Goal: Task Accomplishment & Management: Manage account settings

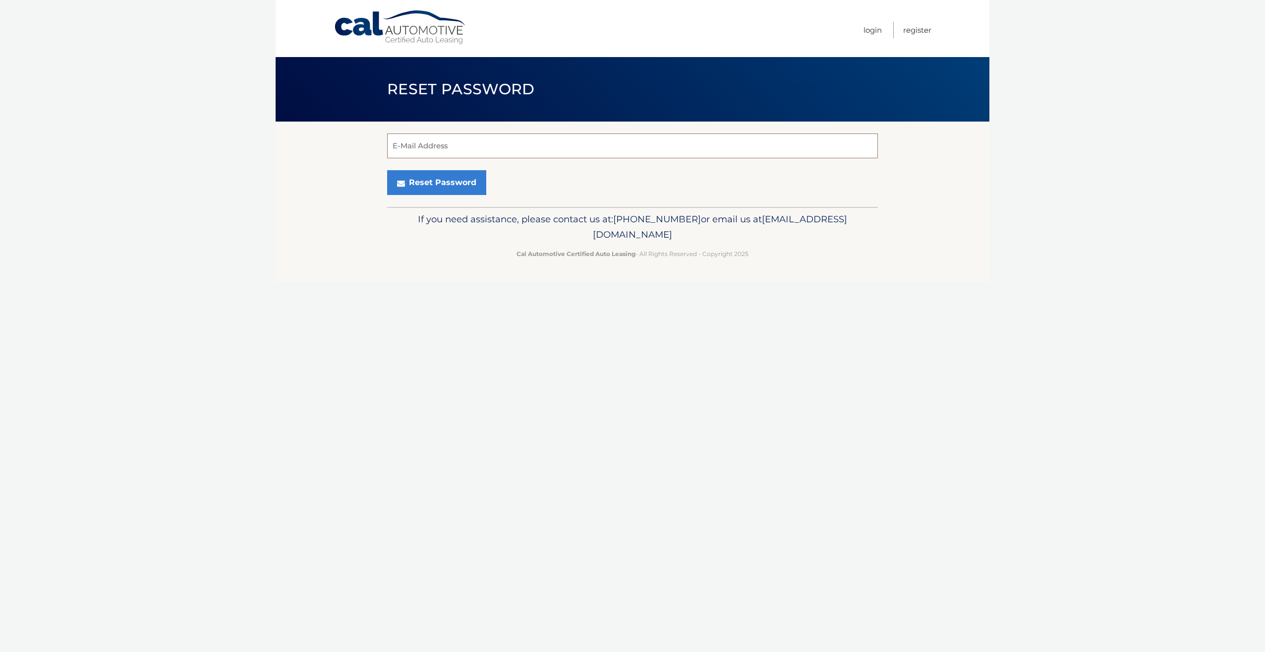
click at [405, 142] on input "E-Mail Address" at bounding box center [632, 145] width 491 height 25
type input "Zubna@bellsouth.net"
click at [437, 183] on button "Reset Password" at bounding box center [436, 182] width 99 height 25
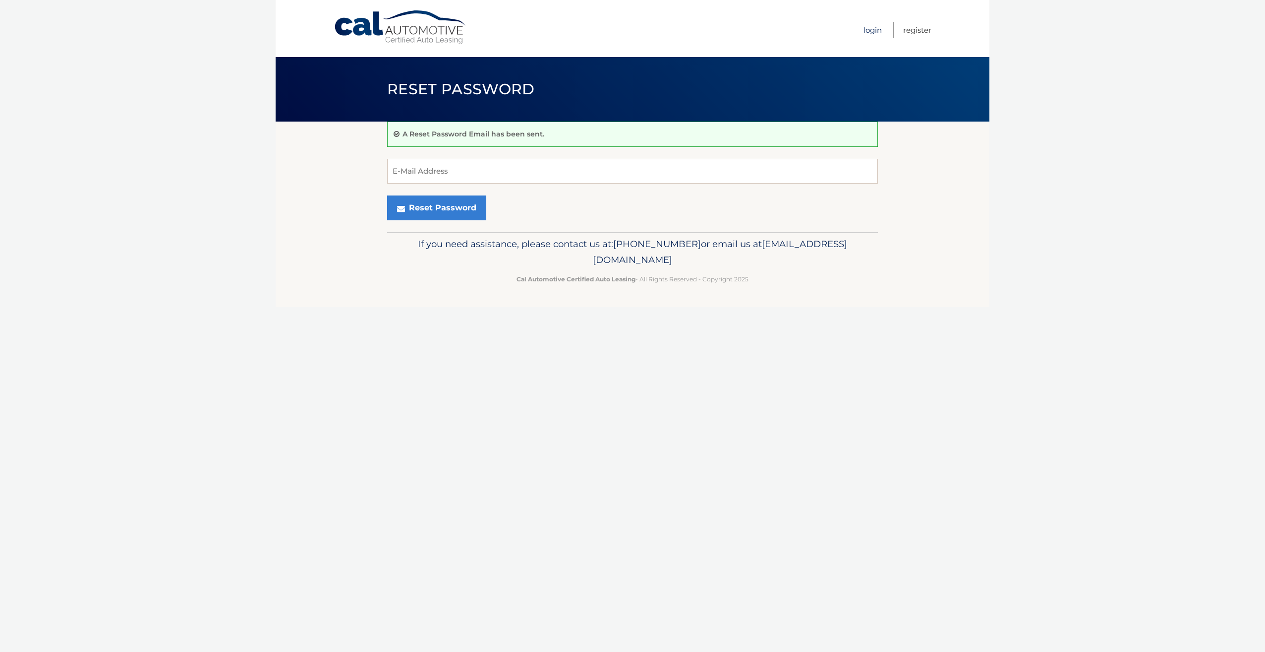
click at [877, 28] on link "Login" at bounding box center [873, 30] width 18 height 16
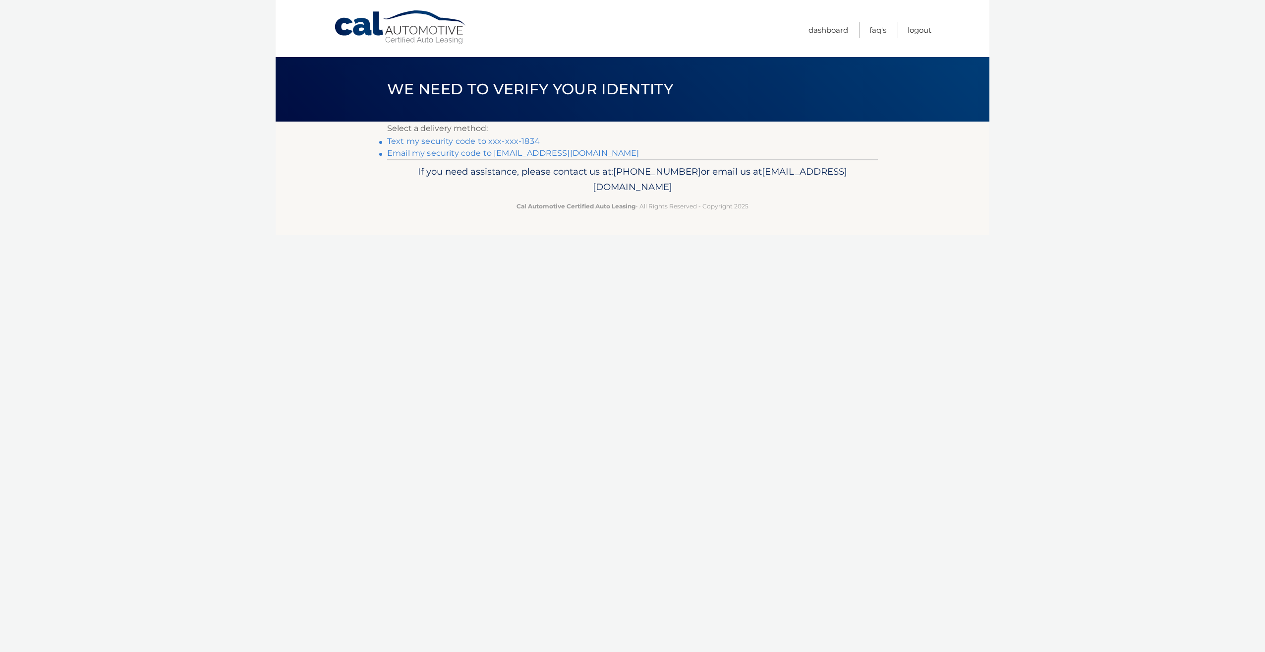
click at [469, 144] on link "Text my security code to xxx-xxx-1834" at bounding box center [463, 140] width 153 height 9
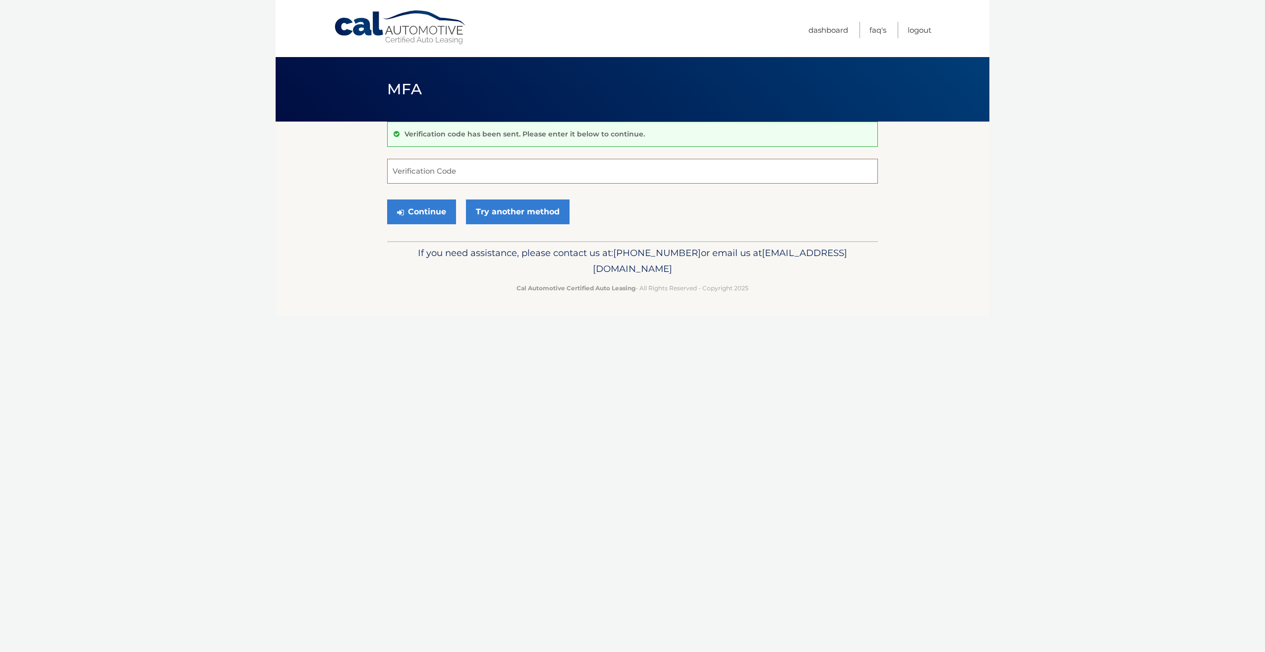
click at [455, 174] on input "Verification Code" at bounding box center [632, 171] width 491 height 25
type input "057104"
click at [415, 205] on button "Continue" at bounding box center [421, 211] width 69 height 25
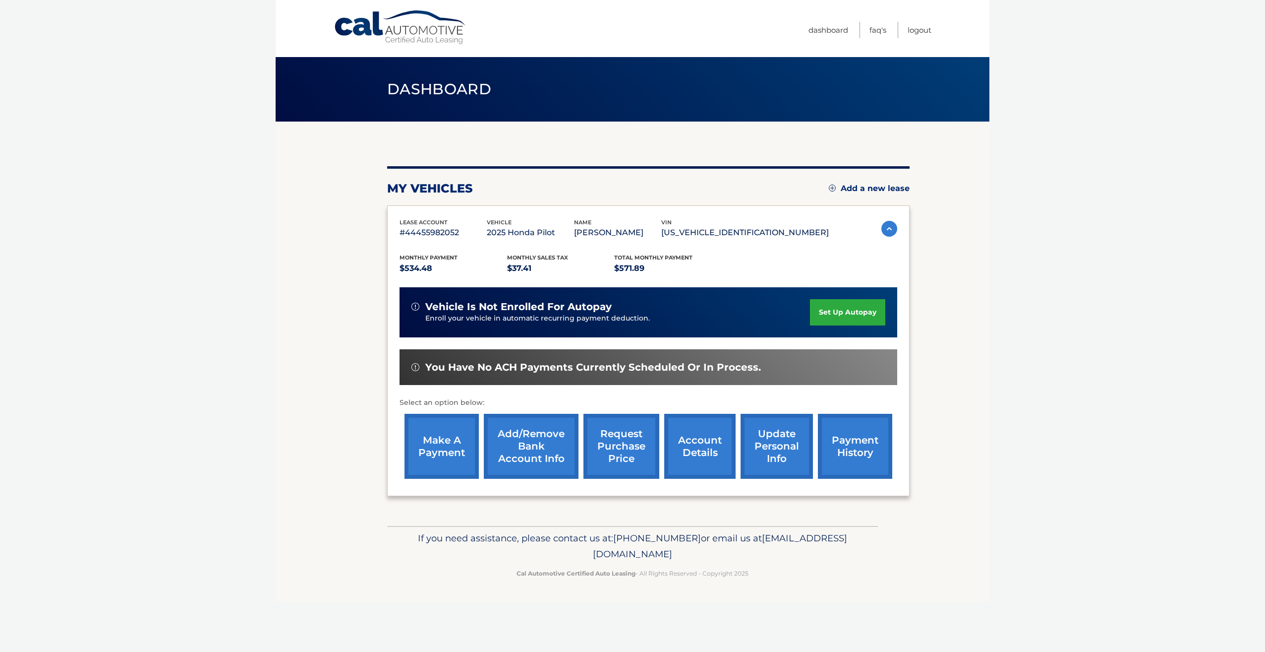
click at [436, 459] on link "make a payment" at bounding box center [442, 446] width 74 height 65
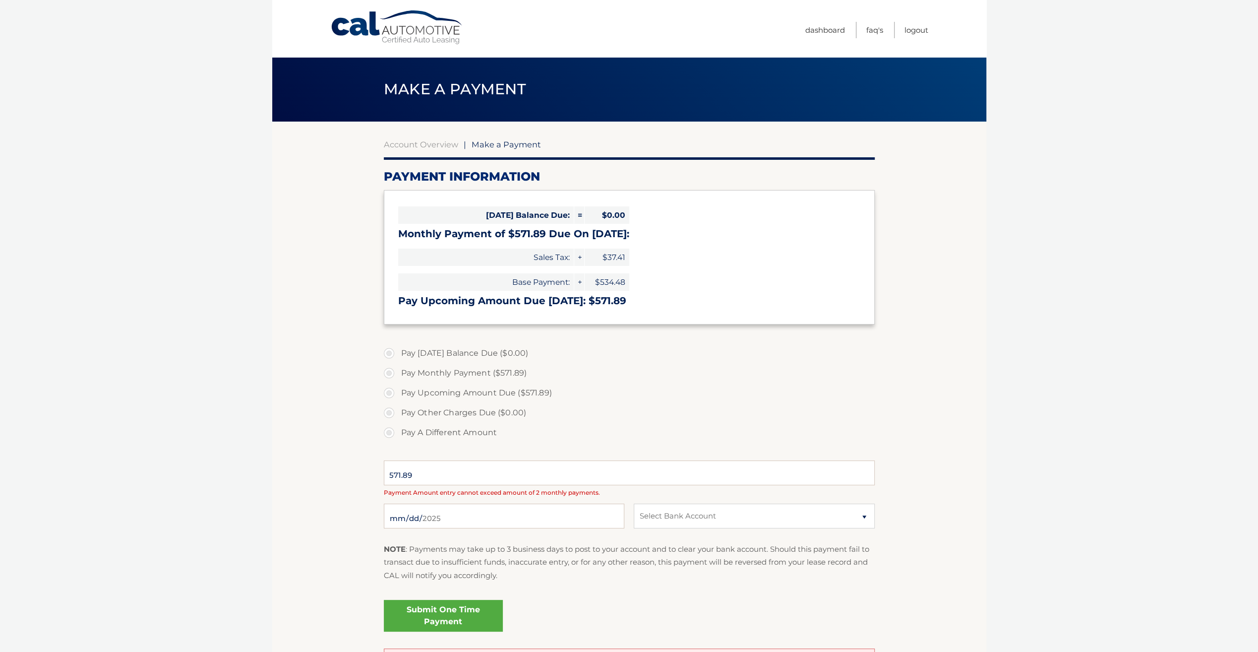
select select "MDViY2YxZjMtM2RjYi00NjJjLWFhYzAtMTg1YzMyMTkwZTUy"
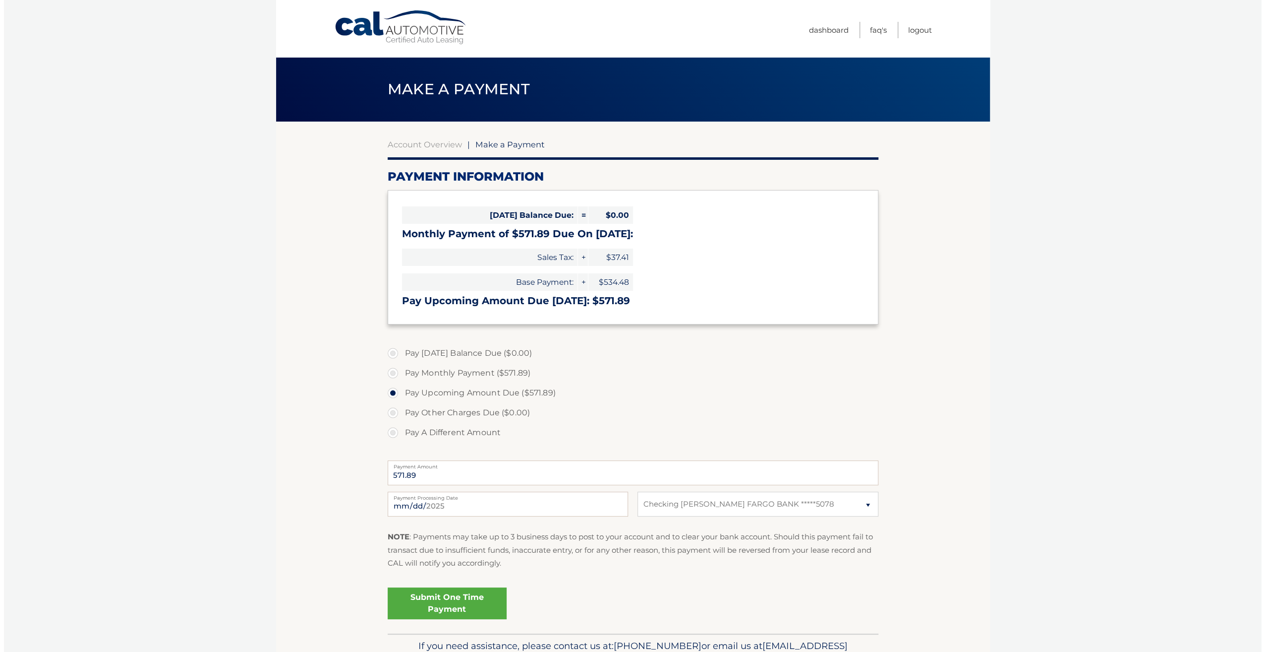
scroll to position [57, 0]
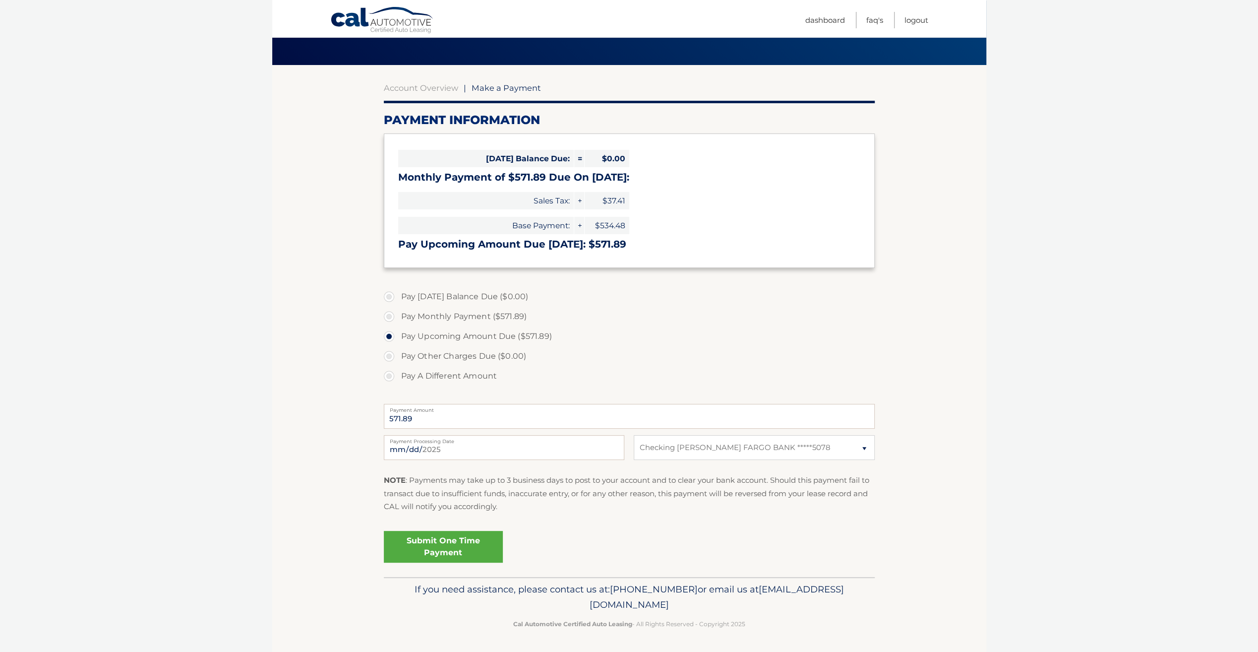
click at [445, 546] on link "Submit One Time Payment" at bounding box center [443, 547] width 119 height 32
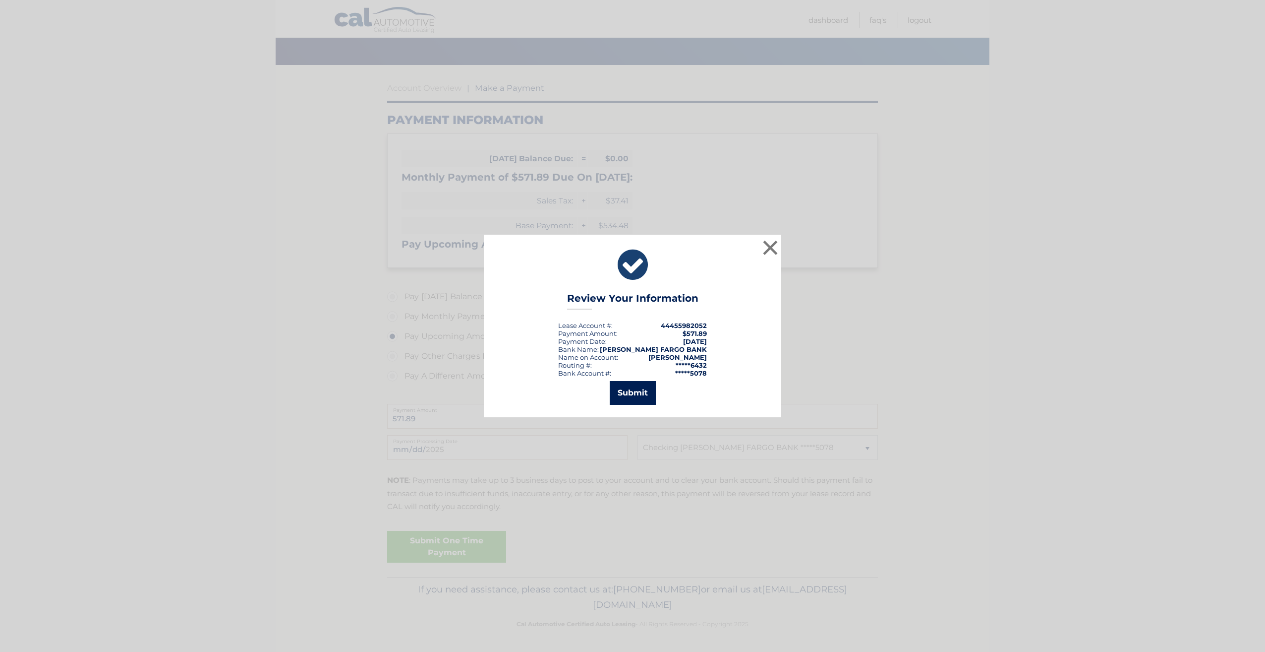
click at [626, 396] on button "Submit" at bounding box center [633, 393] width 46 height 24
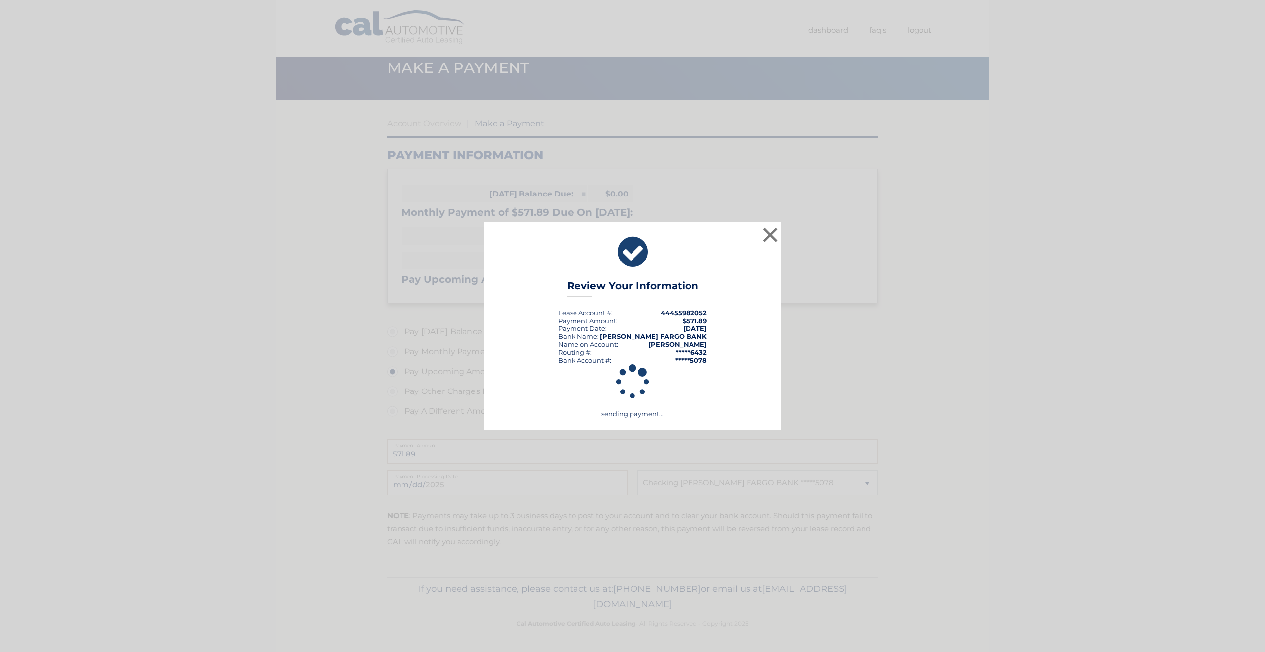
scroll to position [21, 0]
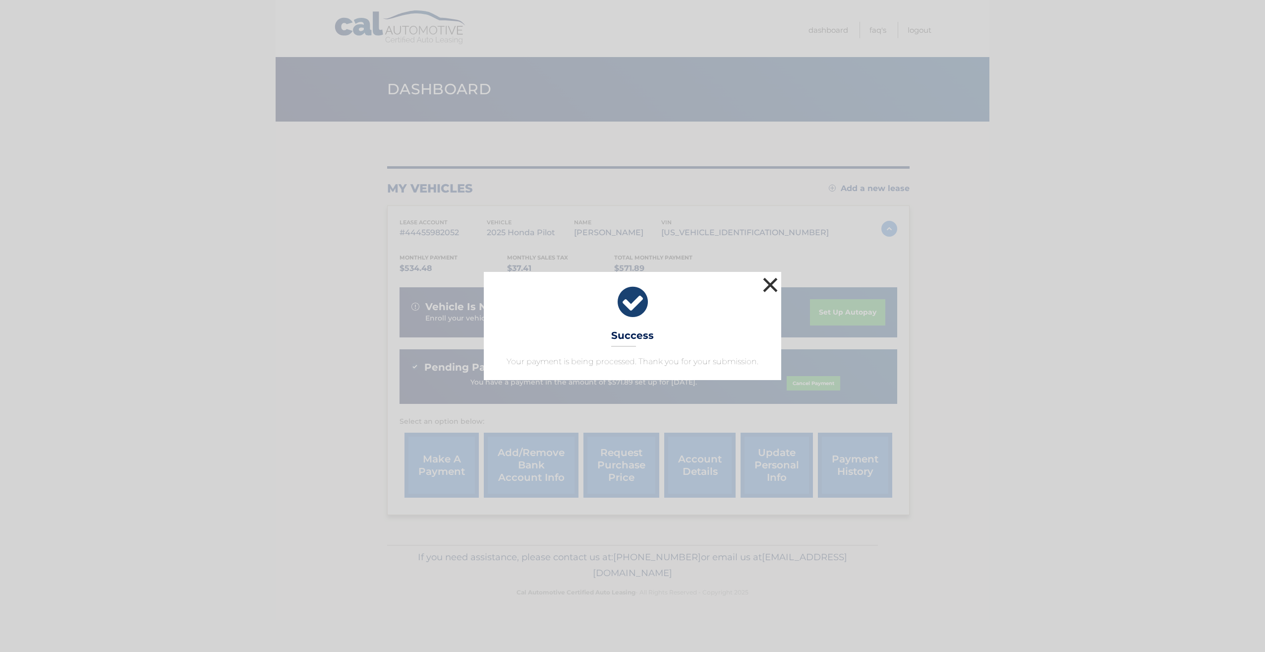
click at [770, 283] on button "×" at bounding box center [771, 285] width 20 height 20
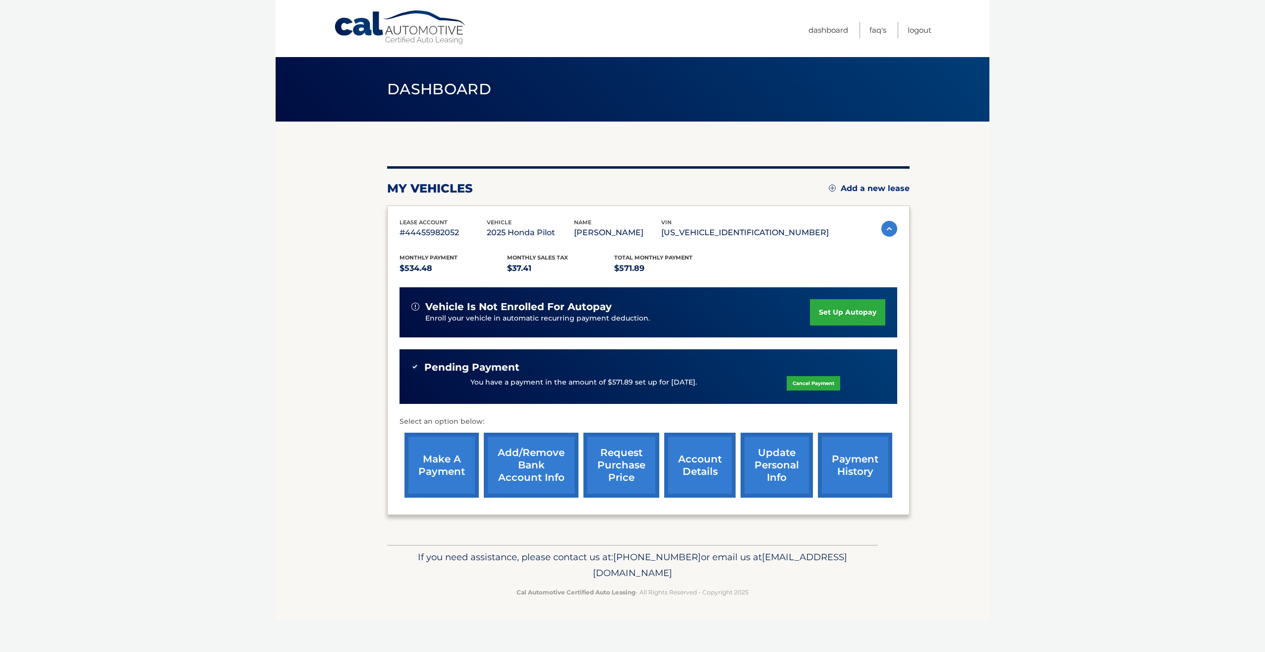
click at [856, 477] on link "payment history" at bounding box center [855, 464] width 74 height 65
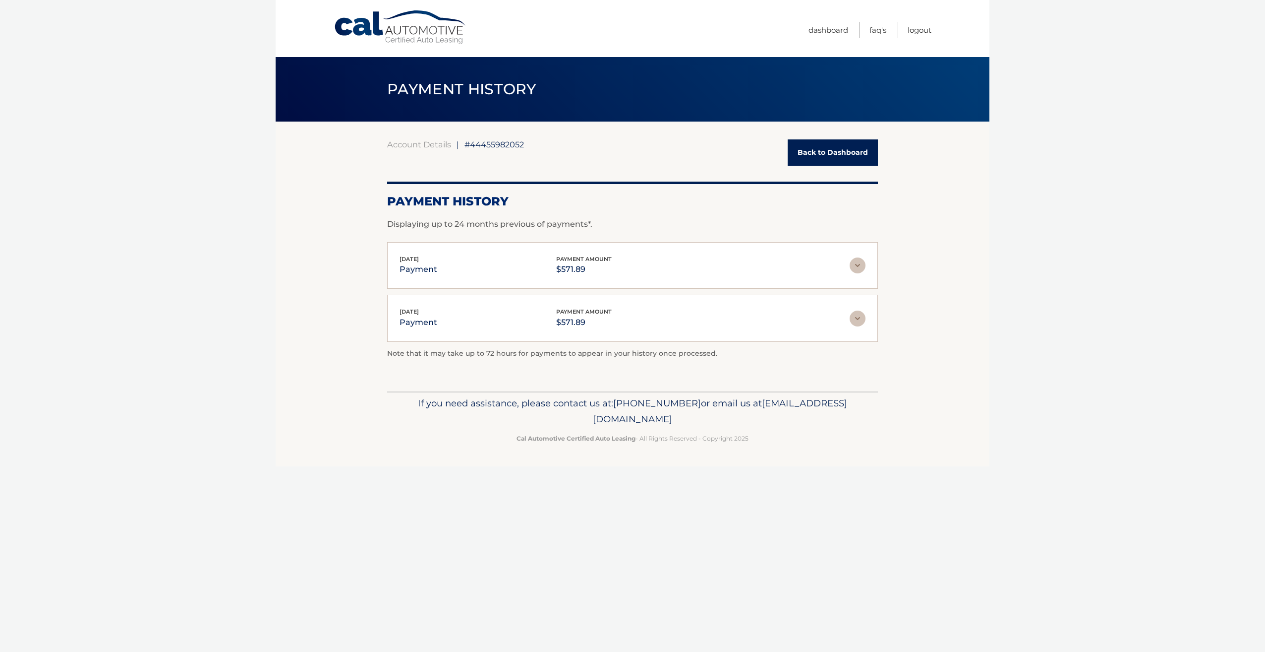
click at [818, 155] on link "Back to Dashboard" at bounding box center [833, 152] width 90 height 26
